Goal: Task Accomplishment & Management: Complete application form

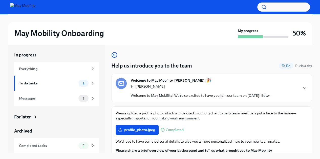
scroll to position [14, 0]
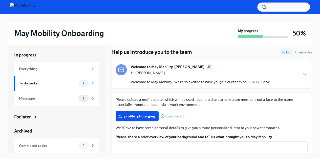
click at [223, 75] on p "Hi [PERSON_NAME]" at bounding box center [201, 72] width 141 height 5
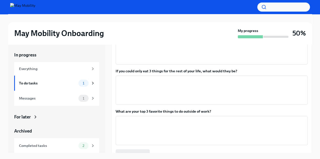
scroll to position [410, 0]
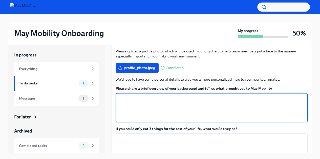
click at [153, 96] on textarea "Please share a brief overview of your background and tell us what brought you t…" at bounding box center [211, 108] width 186 height 24
paste textarea "I have a Master’s in Electrical and Computer Engineering from the [GEOGRAPHIC_D…"
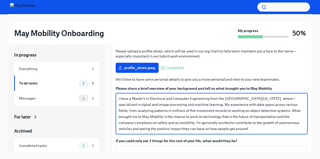
click at [143, 96] on textarea "I have a Master’s in Electrical and Computer Engineering from the [GEOGRAPHIC_D…" at bounding box center [211, 114] width 186 height 36
click at [182, 98] on textarea "I have a Master’s in Electrical and Computer Engineering from the [GEOGRAPHIC_D…" at bounding box center [211, 114] width 186 height 36
click at [279, 96] on textarea "I have a Master’s in Electrical and Computer Engineering from the [GEOGRAPHIC_D…" at bounding box center [211, 114] width 186 height 36
paste textarea "domain"
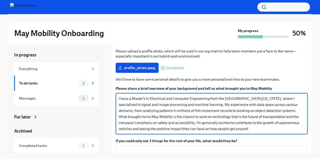
click at [159, 100] on textarea "I have a Master’s in Electrical and Computer Engineering from the [GEOGRAPHIC_D…" at bounding box center [211, 114] width 186 height 36
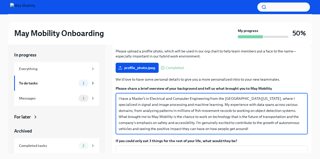
click at [159, 100] on textarea "I have a Master’s in Electrical and Computer Engineering from the [GEOGRAPHIC_D…" at bounding box center [211, 114] width 186 height 36
click at [191, 113] on textarea "I have a Master’s in Electrical and Computer Engineering from the [GEOGRAPHIC_D…" at bounding box center [211, 114] width 186 height 36
click at [174, 109] on textarea "I have a Master’s in Electrical and Computer Engineering from the [GEOGRAPHIC_D…" at bounding box center [211, 114] width 186 height 36
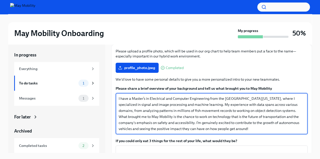
click at [174, 109] on textarea "I have a Master’s in Electrical and Computer Engineering from the [GEOGRAPHIC_D…" at bounding box center [211, 114] width 186 height 36
click at [197, 105] on textarea "I have a Master’s in Electrical and Computer Engineering from the [GEOGRAPHIC_D…" at bounding box center [211, 114] width 186 height 36
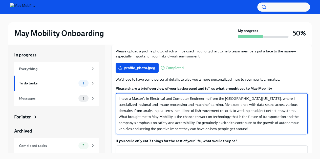
click at [197, 105] on textarea "I have a Master’s in Electrical and Computer Engineering from the [GEOGRAPHIC_D…" at bounding box center [211, 114] width 186 height 36
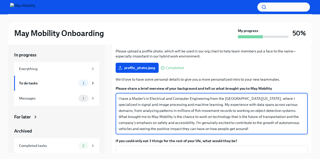
click at [197, 105] on textarea "I have a Master’s in Electrical and Computer Engineering from the [GEOGRAPHIC_D…" at bounding box center [211, 114] width 186 height 36
click at [206, 111] on textarea "I have a Master’s in Electrical and Computer Engineering from the [GEOGRAPHIC_D…" at bounding box center [211, 114] width 186 height 36
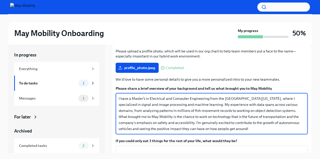
click at [206, 111] on textarea "I have a Master’s in Electrical and Computer Engineering from the [GEOGRAPHIC_D…" at bounding box center [211, 114] width 186 height 36
click at [176, 111] on textarea "I have a Master’s in Electrical and Computer Engineering from the [GEOGRAPHIC_D…" at bounding box center [211, 114] width 186 height 36
click at [192, 115] on textarea "I have a Master’s in Electrical and Computer Engineering from the [GEOGRAPHIC_D…" at bounding box center [211, 114] width 186 height 36
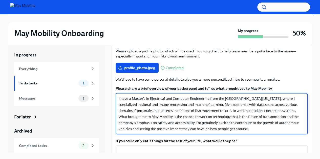
click at [192, 115] on textarea "I have a Master’s in Electrical and Computer Engineering from the [GEOGRAPHIC_D…" at bounding box center [211, 114] width 186 height 36
click at [192, 114] on textarea "I have a Master’s in Electrical and Computer Engineering from the [GEOGRAPHIC_D…" at bounding box center [211, 114] width 186 height 36
click at [180, 111] on textarea "I have a Master’s in Electrical and Computer Engineering from the [GEOGRAPHIC_D…" at bounding box center [211, 114] width 186 height 36
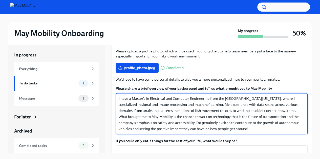
click at [192, 104] on textarea "I have a Master’s in Electrical and Computer Engineering from the [GEOGRAPHIC_D…" at bounding box center [211, 114] width 186 height 36
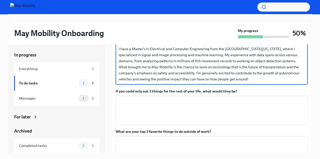
scroll to position [461, 0]
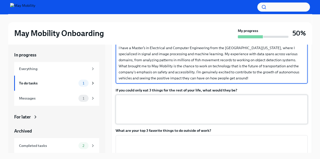
type textarea "I have a Master’s in Electrical and Computer Engineering from the [GEOGRAPHIC_D…"
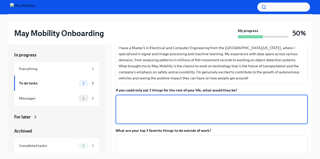
click at [172, 98] on textarea "If you could only eat 3 things for the rest of your life, what would they be?" at bounding box center [211, 110] width 186 height 24
paste textarea "Chocolate, Pav Bhaji, Cake"
type textarea "Chocolate, Pav Bhaji, Cake"
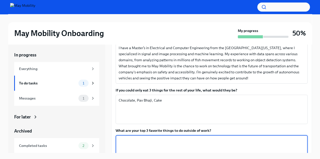
click at [136, 138] on textarea "What are your top 3 favorite things to do outside of work?" at bounding box center [211, 150] width 186 height 24
paste textarea "Play violin, yoga, travel"
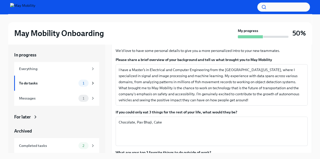
scroll to position [438, 0]
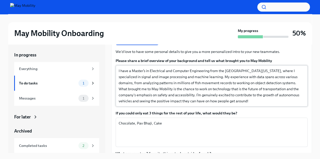
type textarea "Play violin, yoga, travel"
click at [171, 78] on textarea "I have a Master’s in Electrical and Computer Engineering from the [GEOGRAPHIC_D…" at bounding box center [211, 86] width 186 height 36
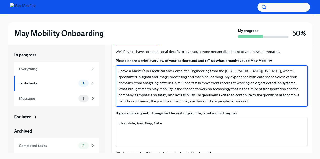
click at [171, 78] on textarea "I have a Master’s in Electrical and Computer Engineering from the [GEOGRAPHIC_D…" at bounding box center [211, 86] width 186 height 36
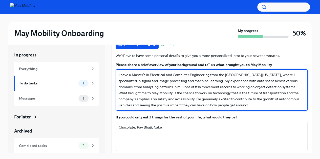
scroll to position [428, 0]
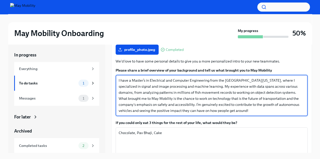
click at [164, 78] on textarea "I have a Master’s in Electrical and Computer Engineering from the [GEOGRAPHIC_D…" at bounding box center [211, 96] width 186 height 36
click at [207, 86] on textarea "I have a Master’s in Electrical and Computer Engineering from the [GEOGRAPHIC_D…" at bounding box center [211, 96] width 186 height 36
click at [208, 78] on textarea "I have a Master’s in Electrical and Computer Engineering from the [GEOGRAPHIC_D…" at bounding box center [211, 96] width 186 height 36
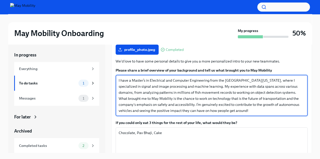
click at [208, 78] on textarea "I have a Master’s in Electrical and Computer Engineering from the [GEOGRAPHIC_D…" at bounding box center [211, 96] width 186 height 36
click at [169, 83] on textarea "I have a Master’s in Electrical and Computer Engineering from the [GEOGRAPHIC_D…" at bounding box center [211, 96] width 186 height 36
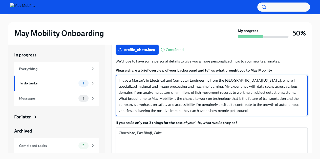
click at [221, 80] on textarea "I have a Master’s in Electrical and Computer Engineering from the [GEOGRAPHIC_D…" at bounding box center [211, 96] width 186 height 36
click at [203, 81] on textarea "I have a Master’s in Electrical and Computer Engineering from the [GEOGRAPHIC_D…" at bounding box center [211, 96] width 186 height 36
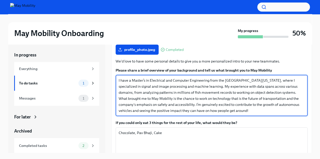
click at [203, 81] on textarea "I have a Master’s in Electrical and Computer Engineering from the [GEOGRAPHIC_D…" at bounding box center [211, 96] width 186 height 36
click at [197, 81] on textarea "I have a Master’s in Electrical and Computer Engineering from the [GEOGRAPHIC_D…" at bounding box center [211, 96] width 186 height 36
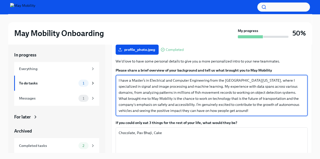
click at [199, 83] on textarea "I have a Master’s in Electrical and Computer Engineering from the [GEOGRAPHIC_D…" at bounding box center [211, 96] width 186 height 36
click at [175, 91] on textarea "I have a Master’s in Electrical and Computer Engineering from the [GEOGRAPHIC_D…" at bounding box center [211, 96] width 186 height 36
click at [207, 89] on textarea "I have a Master’s in Electrical and Computer Engineering from the [GEOGRAPHIC_D…" at bounding box center [211, 96] width 186 height 36
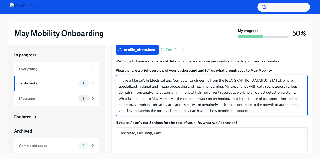
click at [207, 89] on textarea "I have a Master’s in Electrical and Computer Engineering from the [GEOGRAPHIC_D…" at bounding box center [211, 96] width 186 height 36
click at [169, 78] on textarea "I have a Master’s in Electrical and Computer Engineering from the [GEOGRAPHIC_D…" at bounding box center [211, 96] width 186 height 36
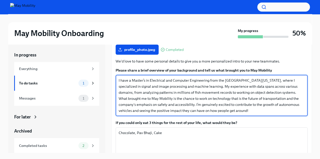
click at [169, 78] on textarea "I have a Master’s in Electrical and Computer Engineering from the [GEOGRAPHIC_D…" at bounding box center [211, 96] width 186 height 36
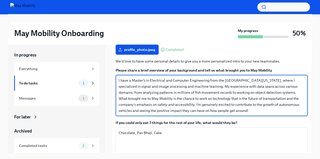
click at [169, 78] on textarea "I have a Master’s in Electrical and Computer Engineering from the [GEOGRAPHIC_D…" at bounding box center [211, 96] width 186 height 36
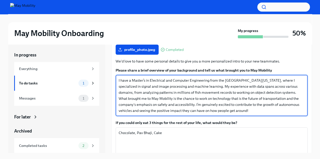
click at [169, 78] on textarea "I have a Master’s in Electrical and Computer Engineering from the [GEOGRAPHIC_D…" at bounding box center [211, 96] width 186 height 36
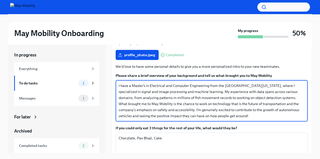
scroll to position [423, 0]
click at [170, 87] on textarea "I have a Master’s in Electrical and Computer Engineering from the [GEOGRAPHIC_D…" at bounding box center [211, 101] width 186 height 36
click at [201, 83] on textarea "I have a Master’s in Electrical and Computer Engineering from the [GEOGRAPHIC_D…" at bounding box center [211, 101] width 186 height 36
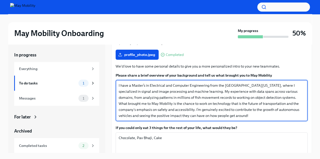
click at [186, 83] on textarea "I have a Master’s in Electrical and Computer Engineering from the [GEOGRAPHIC_D…" at bounding box center [211, 101] width 186 height 36
click at [166, 83] on textarea "I have a Master’s in Electrical and Computer Engineering from the [GEOGRAPHIC_D…" at bounding box center [211, 101] width 186 height 36
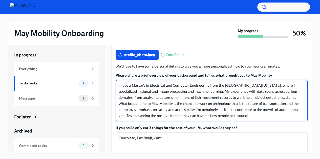
click at [166, 83] on textarea "I have a Master’s in Electrical and Computer Engineering from the [GEOGRAPHIC_D…" at bounding box center [211, 101] width 186 height 36
click at [187, 86] on textarea "I have a Master’s in Electrical and Computer Engineering from the [GEOGRAPHIC_D…" at bounding box center [211, 101] width 186 height 36
click at [161, 89] on textarea "I have a Master’s in Electrical and Computer Engineering from the [GEOGRAPHIC_D…" at bounding box center [211, 101] width 186 height 36
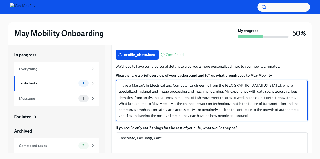
click at [161, 89] on textarea "I have a Master’s in Electrical and Computer Engineering from the [GEOGRAPHIC_D…" at bounding box center [211, 101] width 186 height 36
click at [143, 86] on textarea "I have a Master’s in Electrical and Computer Engineering from the [GEOGRAPHIC_D…" at bounding box center [211, 101] width 186 height 36
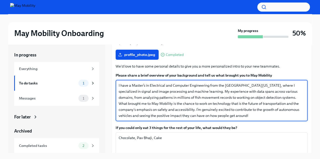
click at [143, 86] on textarea "I have a Master’s in Electrical and Computer Engineering from the [GEOGRAPHIC_D…" at bounding box center [211, 101] width 186 height 36
click at [213, 83] on textarea "I have a Master’s in Electrical and Computer Engineering from the [GEOGRAPHIC_D…" at bounding box center [211, 101] width 186 height 36
drag, startPoint x: 231, startPoint y: 82, endPoint x: 207, endPoint y: 83, distance: 23.8
click at [207, 83] on textarea "I have a Master’s in Electrical and Computer Engineering from the [GEOGRAPHIC_D…" at bounding box center [211, 101] width 186 height 36
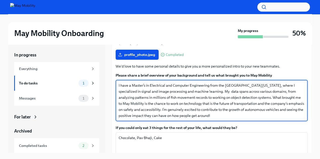
paste textarea "background in"
click at [219, 90] on textarea "I have a Master’s in Electrical and Computer Engineering from the [GEOGRAPHIC_D…" at bounding box center [211, 101] width 186 height 36
click at [167, 86] on textarea "I have a Master’s in Electrical and Computer Engineering from the [GEOGRAPHIC_D…" at bounding box center [211, 101] width 186 height 36
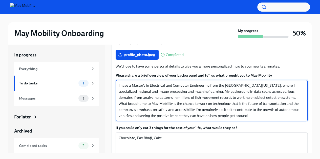
click at [167, 86] on textarea "I have a Master’s in Electrical and Computer Engineering from the [GEOGRAPHIC_D…" at bounding box center [211, 101] width 186 height 36
click at [170, 83] on textarea "I have a Master’s in Electrical and Computer Engineering from the [GEOGRAPHIC_D…" at bounding box center [211, 101] width 186 height 36
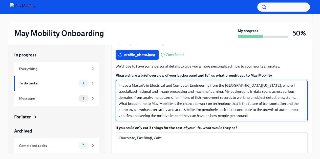
click at [144, 83] on textarea "I have a Master’s in Electrical and Computer Engineering from the [GEOGRAPHIC_D…" at bounding box center [211, 101] width 186 height 36
click at [192, 87] on textarea "I have a Master’s degree in Electrical and Computer Engineering from the [GEOGR…" at bounding box center [211, 101] width 186 height 36
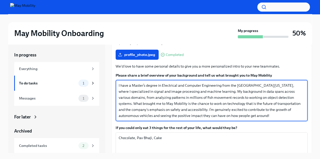
click at [142, 105] on textarea "I have a Master’s degree in Electrical and Computer Engineering from the [GEOGR…" at bounding box center [211, 101] width 186 height 36
type textarea "I have a Master’s degree in Electrical and Computer Engineering from the [GEOGR…"
click at [174, 83] on textarea "I have a Master’s degree in Electrical and Computer Engineering from the [GEOGR…" at bounding box center [211, 101] width 186 height 36
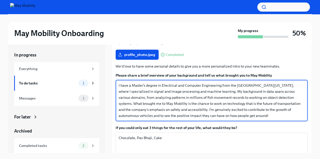
click at [174, 83] on textarea "I have a Master’s degree in Electrical and Computer Engineering from the [GEOGR…" at bounding box center [211, 101] width 186 height 36
click at [187, 84] on textarea "I have a Master’s degree in Electrical and Computer Engineering from the [GEOGR…" at bounding box center [211, 101] width 186 height 36
click at [246, 100] on textarea "I have a Master’s degree in Electrical and Computer Engineering from the [GEOGR…" at bounding box center [211, 101] width 186 height 36
click at [185, 103] on textarea "I have a Master’s degree in Electrical and Computer Engineering from the [GEOGR…" at bounding box center [211, 101] width 186 height 36
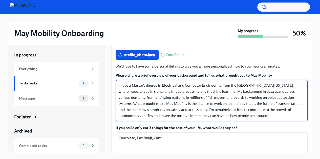
click at [185, 103] on textarea "I have a Master’s degree in Electrical and Computer Engineering from the [GEOGR…" at bounding box center [211, 101] width 186 height 36
click at [198, 95] on textarea "I have a Master’s degree in Electrical and Computer Engineering from the [GEOGR…" at bounding box center [211, 101] width 186 height 36
click at [189, 83] on textarea "I have a Master’s degree in Electrical and Computer Engineering from the [GEOGR…" at bounding box center [211, 101] width 186 height 36
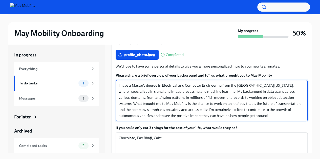
click at [189, 83] on textarea "I have a Master’s degree in Electrical and Computer Engineering from the [GEOGR…" at bounding box center [211, 101] width 186 height 36
click at [174, 83] on textarea "I have a Master’s degree in Electrical and Computer Engineering from the [GEOGR…" at bounding box center [211, 101] width 186 height 36
click at [206, 87] on textarea "I have a Master’s degree in Electrical and Computer Engineering from the [GEOGR…" at bounding box center [211, 101] width 186 height 36
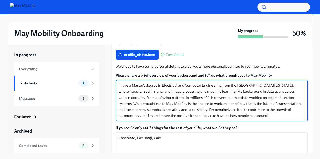
click at [206, 87] on textarea "I have a Master’s degree in Electrical and Computer Engineering from the [GEOGR…" at bounding box center [211, 101] width 186 height 36
click at [171, 93] on textarea "I have a Master’s degree in Electrical and Computer Engineering from the [GEOGR…" at bounding box center [211, 101] width 186 height 36
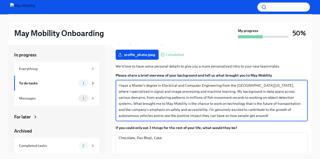
click at [170, 96] on textarea "I have a Master’s degree in Electrical and Computer Engineering from the [GEOGR…" at bounding box center [211, 101] width 186 height 36
click at [168, 89] on textarea "I have a Master’s degree in Electrical and Computer Engineering from the [GEOGR…" at bounding box center [211, 101] width 186 height 36
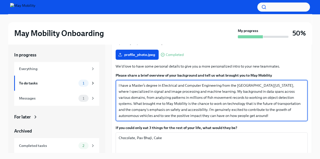
click at [168, 89] on textarea "I have a Master’s degree in Electrical and Computer Engineering from the [GEOGR…" at bounding box center [211, 101] width 186 height 36
click at [253, 105] on textarea "I have a Master’s degree in Electrical and Computer Engineering from the [GEOGR…" at bounding box center [211, 101] width 186 height 36
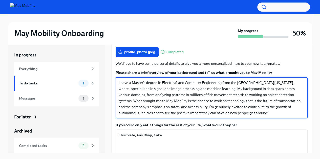
scroll to position [423, 0]
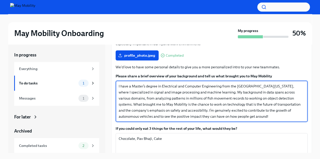
click at [184, 93] on textarea "I have a Master’s degree in Electrical and Computer Engineering from the [GEOGR…" at bounding box center [211, 101] width 186 height 36
click at [174, 92] on textarea "I have a Master’s degree in Electrical and Computer Engineering from the [GEOGR…" at bounding box center [211, 101] width 186 height 36
click at [211, 83] on textarea "I have a Master’s degree in Electrical and Computer Engineering from the [GEOGR…" at bounding box center [211, 101] width 186 height 36
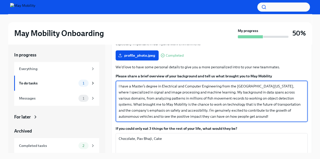
click at [211, 83] on textarea "I have a Master’s degree in Electrical and Computer Engineering from the [GEOGR…" at bounding box center [211, 101] width 186 height 36
click at [131, 83] on textarea "I have a Master’s degree in Electrical and Computer Engineering from the [GEOGR…" at bounding box center [211, 101] width 186 height 36
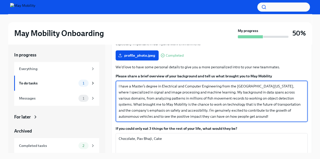
click at [131, 83] on textarea "I have a Master’s degree in Electrical and Computer Engineering from the [GEOGR…" at bounding box center [211, 101] width 186 height 36
click at [250, 83] on textarea "I have a Master’s degree in Electrical and Computer Engineering from the [GEOGR…" at bounding box center [211, 101] width 186 height 36
click at [163, 90] on textarea "I have a Master’s degree in Electrical and Computer Engineering from the [GEOGR…" at bounding box center [211, 101] width 186 height 36
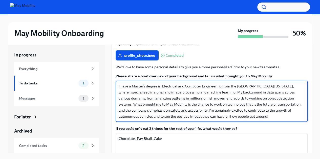
click at [218, 86] on textarea "I have a Master’s degree in Electrical and Computer Engineering from the [GEOGR…" at bounding box center [211, 101] width 186 height 36
click at [199, 91] on textarea "I have a Master’s degree in Electrical and Computer Engineering from the [GEOGR…" at bounding box center [211, 101] width 186 height 36
click at [253, 83] on textarea "I have a Master’s degree in Electrical and Computer Engineering from the [GEOGR…" at bounding box center [211, 101] width 186 height 36
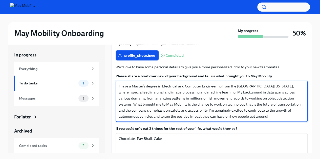
click at [253, 83] on textarea "I have a Master’s degree in Electrical and Computer Engineering from the [GEOGR…" at bounding box center [211, 101] width 186 height 36
click at [188, 85] on textarea "I have a Master’s degree in Electrical and Computer Engineering from the [GEOGR…" at bounding box center [211, 101] width 186 height 36
click at [188, 89] on textarea "I have a Master’s degree in Electrical and Computer Engineering from the [GEOGR…" at bounding box center [211, 101] width 186 height 36
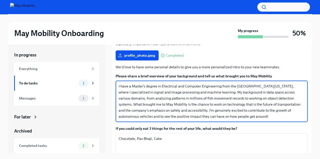
click at [188, 89] on textarea "I have a Master’s degree in Electrical and Computer Engineering from the [GEOGR…" at bounding box center [211, 101] width 186 height 36
click at [190, 93] on textarea "I have a Master’s degree in Electrical and Computer Engineering from the [GEOGR…" at bounding box center [211, 101] width 186 height 36
click at [171, 98] on textarea "I have a Master’s degree in Electrical and Computer Engineering from the [GEOGR…" at bounding box center [211, 101] width 186 height 36
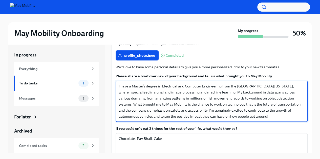
click at [171, 98] on textarea "I have a Master’s degree in Electrical and Computer Engineering from the [GEOGR…" at bounding box center [211, 101] width 186 height 36
click at [218, 100] on textarea "I have a Master’s degree in Electrical and Computer Engineering from the [GEOGR…" at bounding box center [211, 101] width 186 height 36
click at [183, 107] on textarea "I have a Master’s degree in Electrical and Computer Engineering from the [GEOGR…" at bounding box center [211, 101] width 186 height 36
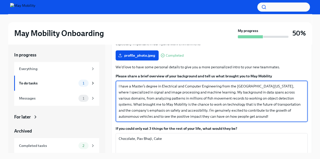
click at [164, 92] on textarea "I have a Master’s degree in Electrical and Computer Engineering from the [GEOGR…" at bounding box center [211, 101] width 186 height 36
click at [164, 83] on textarea "I have a Master’s degree in Electrical and Computer Engineering from the [GEOGR…" at bounding box center [211, 101] width 186 height 36
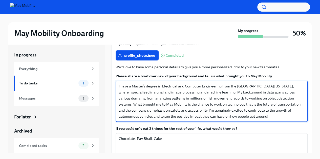
click at [258, 108] on textarea "I have a Master’s degree in Electrical and Computer Engineering from the [GEOGR…" at bounding box center [211, 101] width 186 height 36
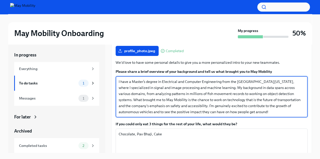
scroll to position [426, 0]
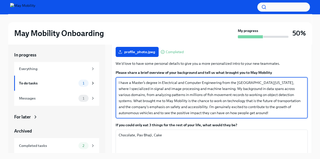
click at [297, 86] on textarea "I have a Master’s degree in Electrical and Computer Engineering from the [GEOGR…" at bounding box center [211, 98] width 186 height 36
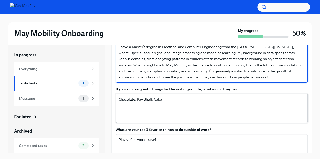
scroll to position [480, 0]
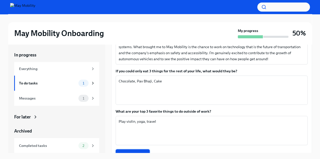
click at [139, 152] on span "Submit answers" at bounding box center [132, 154] width 27 height 5
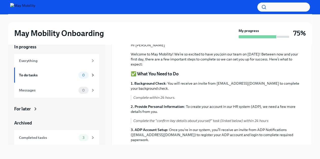
scroll to position [0, 0]
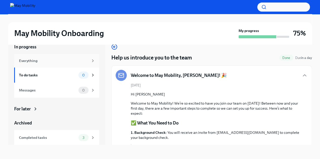
click at [66, 61] on div "Everything" at bounding box center [53, 61] width 69 height 6
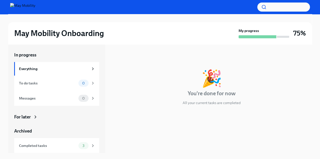
scroll to position [1, 0]
click at [70, 99] on div "Messages" at bounding box center [47, 99] width 57 height 6
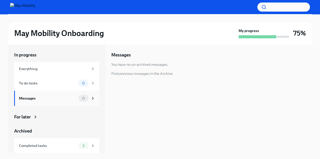
scroll to position [15, 0]
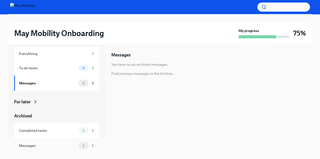
click at [64, 141] on div "Messages 1" at bounding box center [56, 145] width 85 height 15
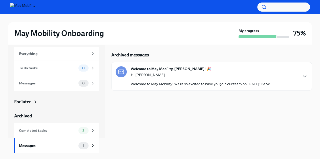
click at [191, 82] on p "Welcome to May Mobility! We’re so excited to have you join our team on [DATE]! …" at bounding box center [201, 84] width 141 height 5
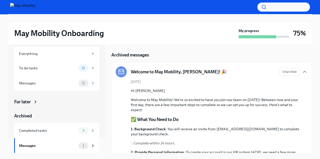
click at [181, 100] on p "Welcome to May Mobility! We’re so excited to have you join our team on [DATE]! …" at bounding box center [215, 105] width 168 height 15
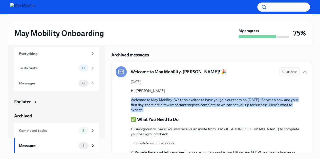
click at [181, 100] on p "Welcome to May Mobility! We’re so excited to have you join our team on [DATE]! …" at bounding box center [215, 105] width 168 height 15
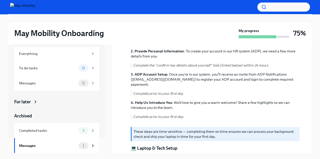
scroll to position [102, 0]
click at [178, 65] on em "Complete the "confirm key details about yourself" task (linked below) within 24…" at bounding box center [200, 65] width 135 height 5
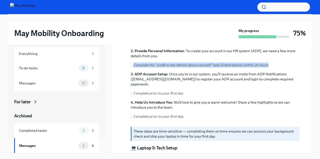
click at [178, 65] on em "Complete the "confirm key details about yourself" task (linked below) within 24…" at bounding box center [200, 65] width 135 height 5
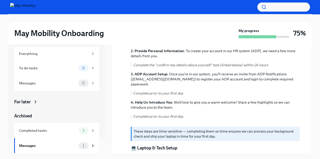
click at [172, 76] on p "3. ADP Account Setup : Once you're in our system, you’ll receive an invite from…" at bounding box center [215, 79] width 168 height 15
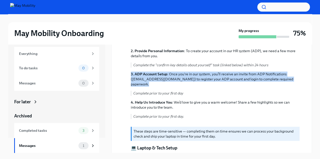
click at [172, 76] on p "3. ADP Account Setup : Once you're in our system, you’ll receive an invite from…" at bounding box center [215, 79] width 168 height 15
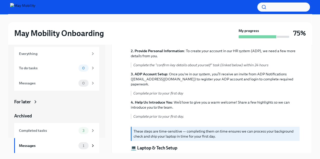
click at [189, 94] on div "1. Background Check : You will receive an invite from [EMAIL_ADDRESS][DOMAIN_NA…" at bounding box center [215, 74] width 168 height 98
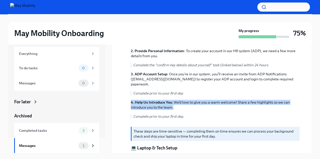
click at [189, 94] on div "1. Background Check : You will receive an invite from [EMAIL_ADDRESS][DOMAIN_NA…" at bounding box center [215, 74] width 168 height 98
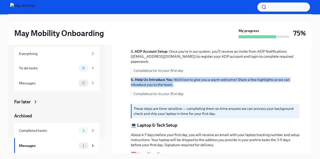
scroll to position [125, 0]
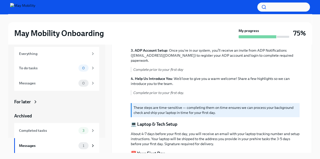
click at [187, 105] on p "These steps are time-sensitive — completing them on time ensures we can process…" at bounding box center [215, 110] width 164 height 10
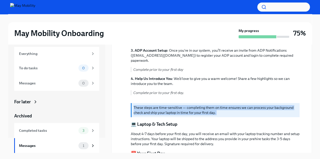
click at [187, 105] on p "These steps are time-sensitive — completing them on time ensures we can process…" at bounding box center [215, 110] width 164 height 10
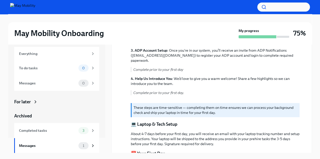
click at [198, 122] on div "Hi [PERSON_NAME] Welcome to May Mobility! We’re so excited to have you join our…" at bounding box center [215, 136] width 168 height 346
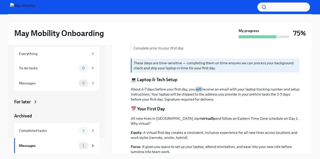
scroll to position [171, 0]
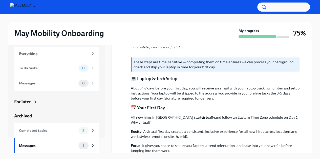
click at [181, 86] on p "About 4-7 days before your first day, you will receive an email with your lapto…" at bounding box center [215, 93] width 168 height 15
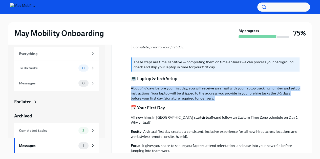
click at [181, 86] on p "About 4-7 days before your first day, you will receive an email with your lapto…" at bounding box center [215, 93] width 168 height 15
click at [176, 87] on p "About 4-7 days before your first day, you will receive an email with your lapto…" at bounding box center [215, 93] width 168 height 15
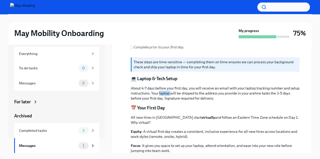
click at [176, 87] on p "About 4-7 days before your first day, you will receive an email with your lapto…" at bounding box center [215, 93] width 168 height 15
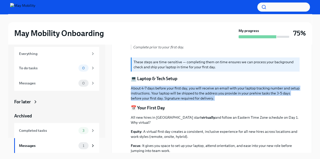
click at [176, 87] on p "About 4-7 days before your first day, you will receive an email with your lapto…" at bounding box center [215, 93] width 168 height 15
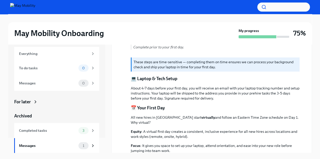
click at [189, 118] on p "All new hires in [GEOGRAPHIC_DATA] start virtually and follow an Eastern Time Z…" at bounding box center [215, 120] width 168 height 10
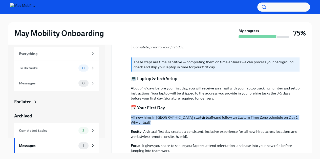
click at [189, 118] on p "All new hires in [GEOGRAPHIC_DATA] start virtually and follow an Eastern Time Z…" at bounding box center [215, 120] width 168 height 10
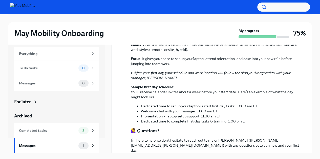
scroll to position [259, 0]
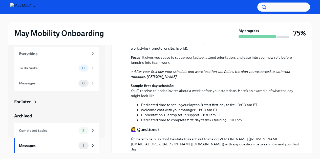
click at [204, 113] on li "IT orientation + laptop setup support: 11:30 am ET" at bounding box center [220, 115] width 158 height 5
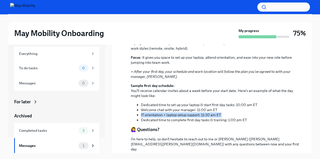
click at [204, 113] on li "IT orientation + laptop setup support: 11:30 am ET" at bounding box center [220, 115] width 158 height 5
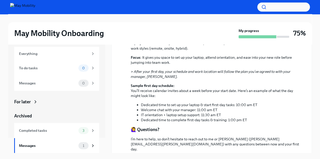
click at [190, 108] on li "Welcome chat with your manager: 11:00 am ET" at bounding box center [220, 110] width 158 height 5
click at [182, 113] on li "IT orientation + laptop setup support: 11:30 am ET" at bounding box center [220, 115] width 158 height 5
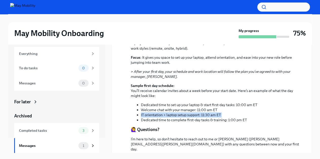
click at [182, 113] on li "IT orientation + laptop setup support: 11:30 am ET" at bounding box center [220, 115] width 158 height 5
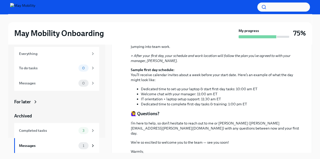
click at [164, 123] on p "I’m here to help, so don’t hesitate to reach out to me or [PERSON_NAME] ([PERSO…" at bounding box center [215, 128] width 168 height 15
click at [63, 148] on div "Messages" at bounding box center [47, 146] width 57 height 6
click at [61, 148] on div "Messages" at bounding box center [47, 146] width 57 height 6
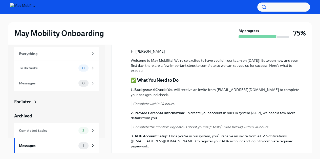
scroll to position [63, 0]
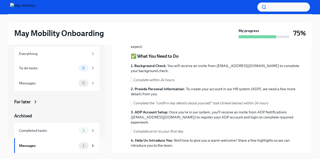
click at [179, 89] on strong "2. Provide Personal Information" at bounding box center [157, 89] width 53 height 5
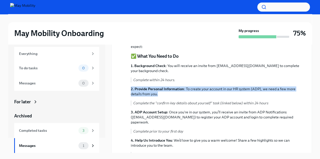
click at [179, 89] on strong "2. Provide Personal Information" at bounding box center [157, 89] width 53 height 5
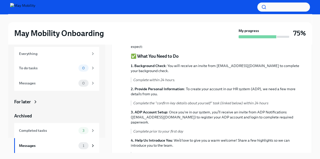
click at [169, 106] on div "1. Background Check : You will receive an invite from [EMAIL_ADDRESS][DOMAIN_NA…" at bounding box center [215, 112] width 168 height 98
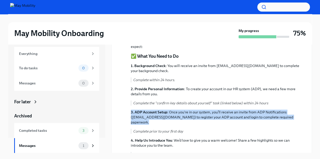
click at [169, 106] on div "1. Background Check : You will receive an invite from [EMAIL_ADDRESS][DOMAIN_NA…" at bounding box center [215, 112] width 168 height 98
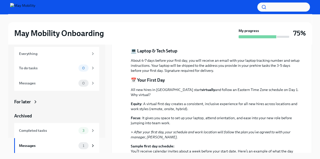
scroll to position [275, 0]
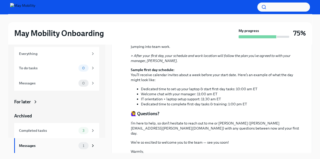
click at [58, 147] on div "Messages" at bounding box center [47, 146] width 57 height 6
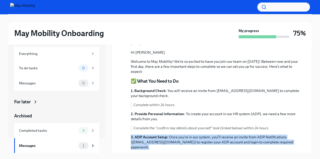
scroll to position [0, 0]
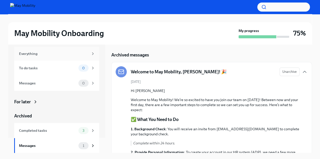
click at [56, 57] on div "Everything" at bounding box center [56, 54] width 85 height 14
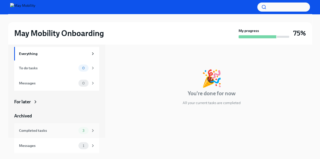
click at [64, 131] on div "Completed tasks" at bounding box center [47, 131] width 57 height 6
